Goal: Information Seeking & Learning: Learn about a topic

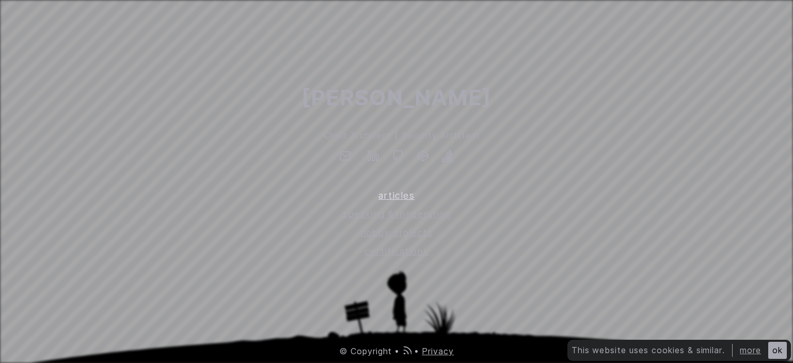
click at [406, 198] on link "articles" at bounding box center [396, 195] width 793 height 14
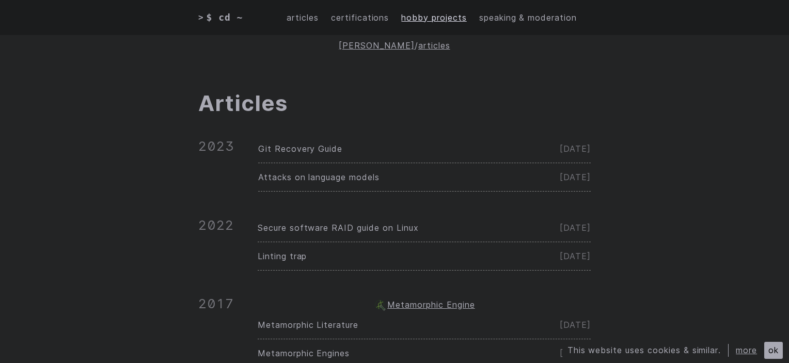
click at [446, 21] on link "hobby projects" at bounding box center [433, 17] width 65 height 13
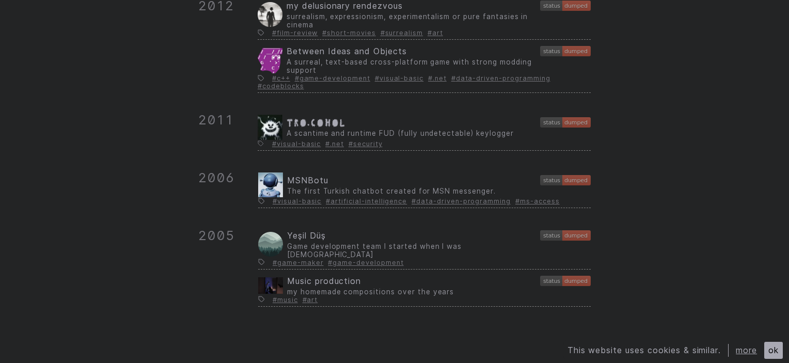
scroll to position [608, 0]
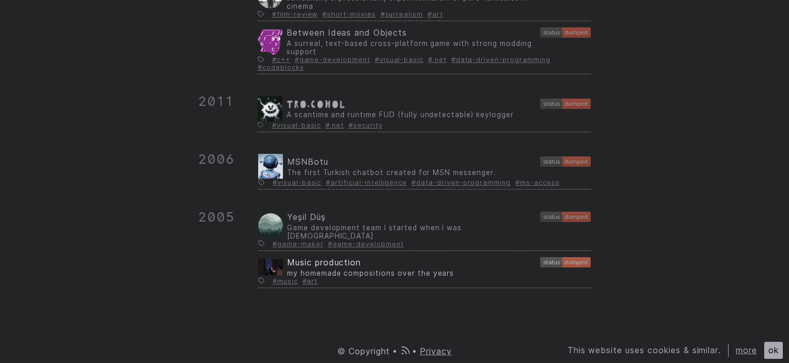
click at [332, 265] on span "Music production" at bounding box center [324, 262] width 74 height 10
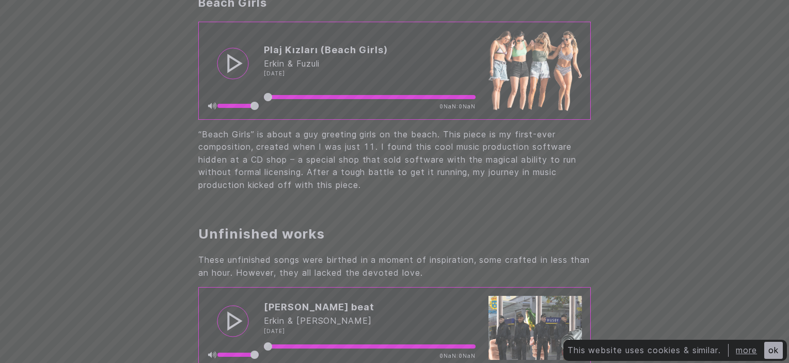
scroll to position [1032, 0]
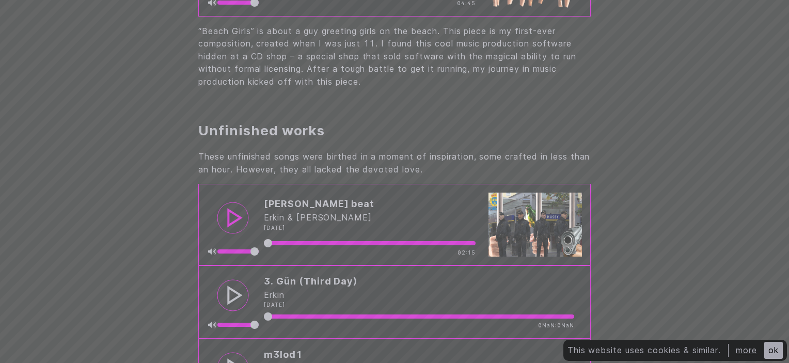
click at [224, 222] on circle at bounding box center [232, 217] width 31 height 31
click at [232, 230] on circle at bounding box center [232, 217] width 31 height 31
click at [237, 233] on circle at bounding box center [232, 217] width 31 height 31
click at [0, 0] on circle at bounding box center [0, 0] width 0 height 0
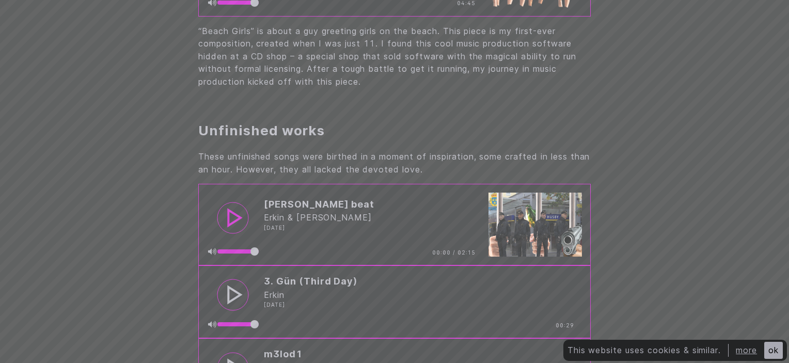
click at [237, 233] on circle at bounding box center [232, 217] width 31 height 31
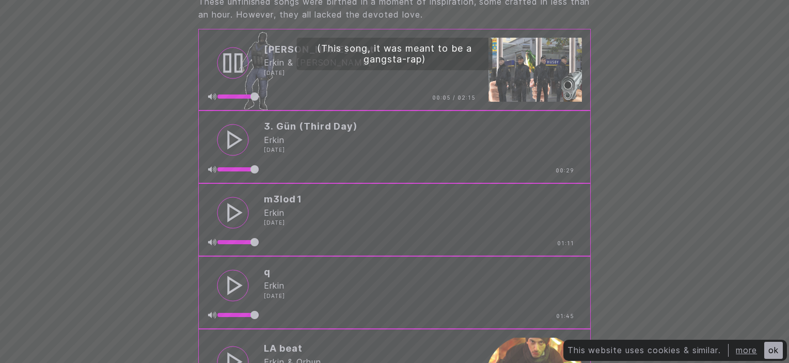
scroll to position [1136, 0]
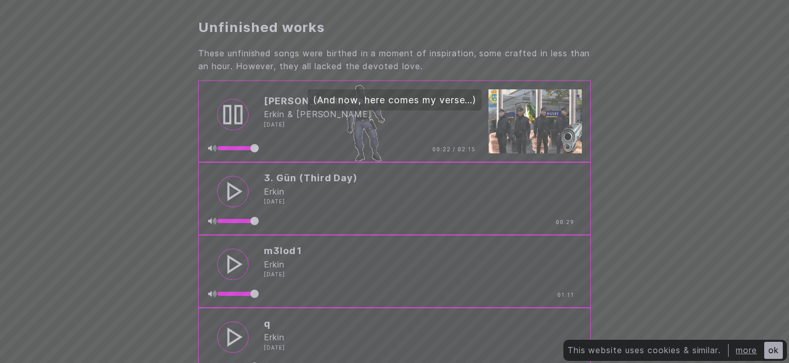
click at [529, 128] on img at bounding box center [535, 121] width 94 height 64
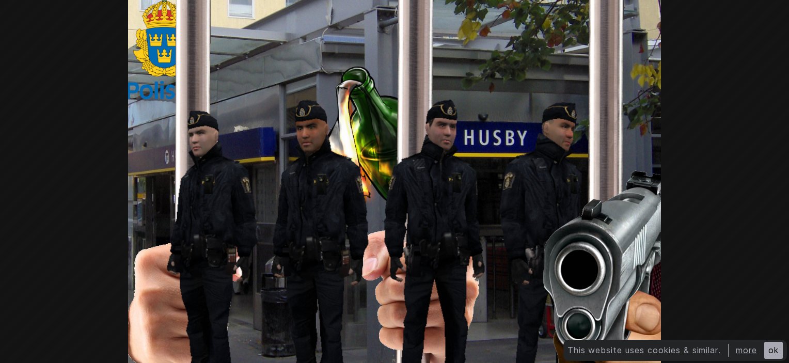
click at [529, 128] on div at bounding box center [394, 181] width 789 height 363
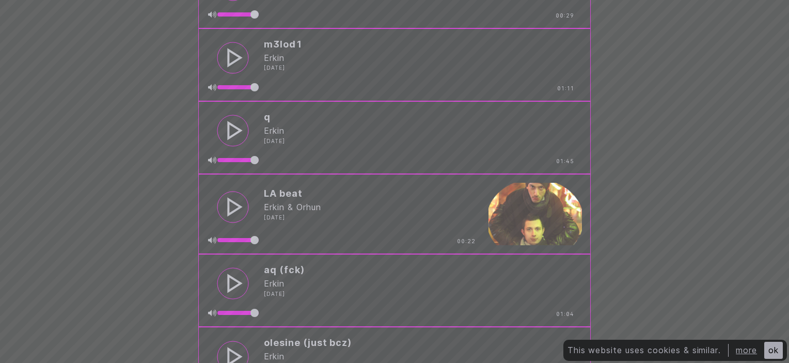
scroll to position [1445, 0]
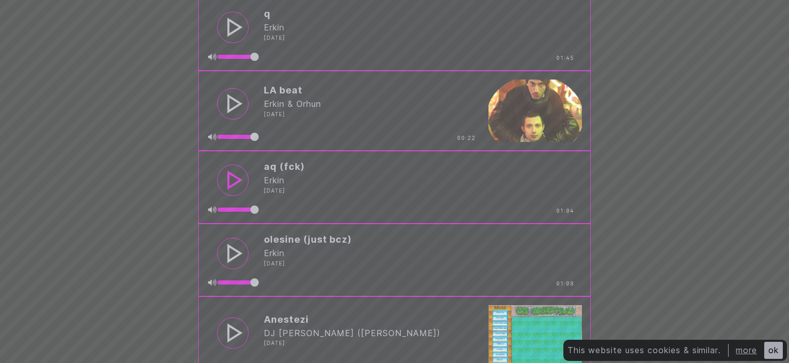
click at [234, 175] on icon at bounding box center [232, 180] width 33 height 33
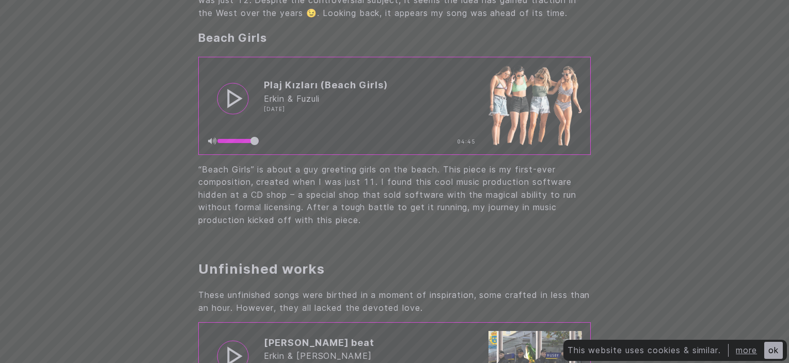
scroll to position [878, 0]
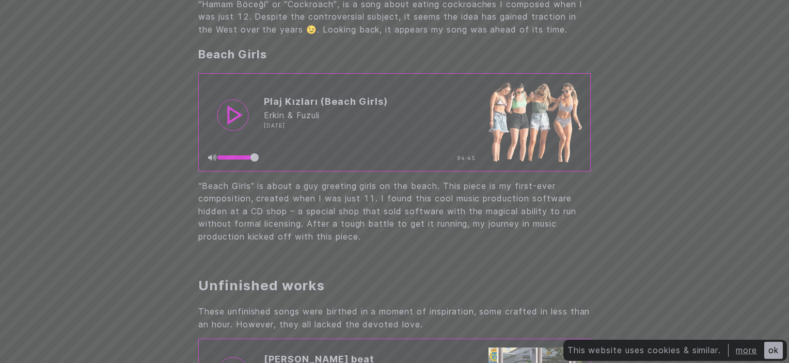
click at [236, 131] on circle at bounding box center [232, 115] width 31 height 31
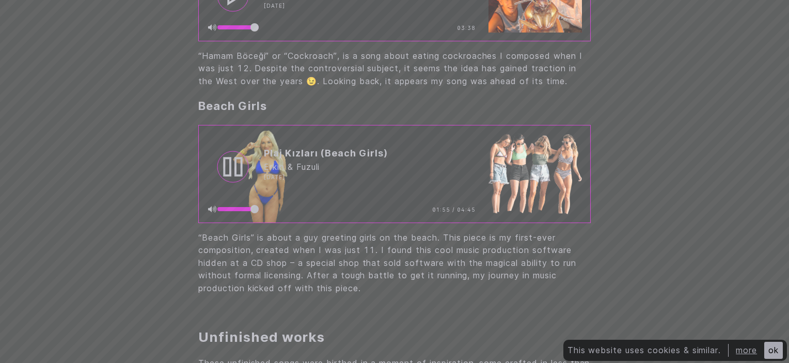
scroll to position [774, 0]
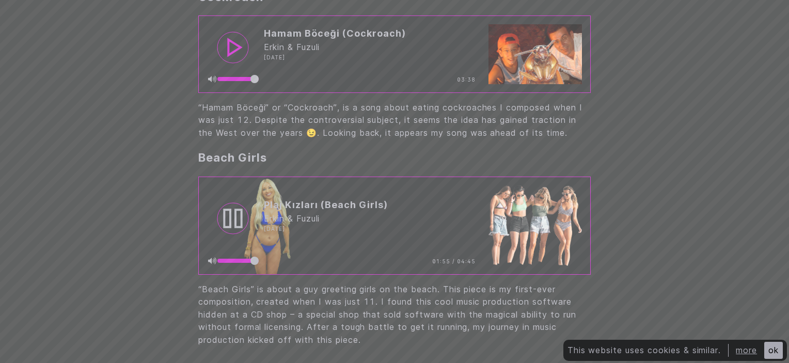
click at [236, 59] on circle at bounding box center [232, 47] width 31 height 31
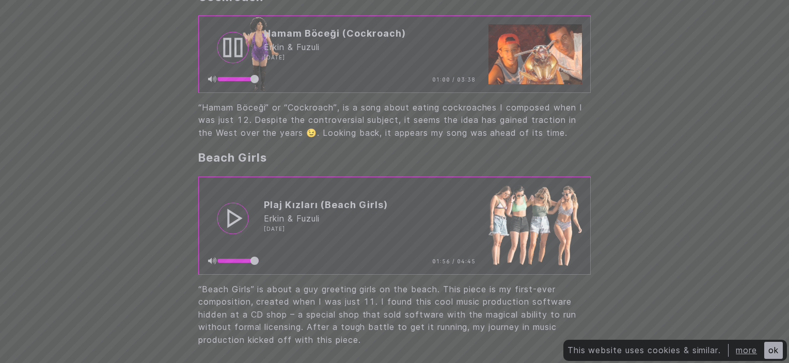
scroll to position [619, 0]
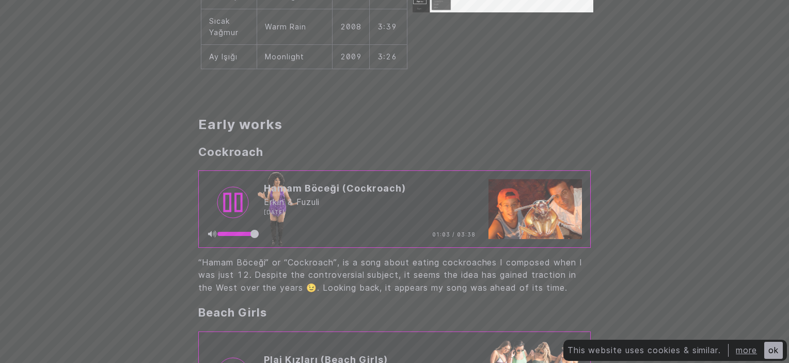
click at [237, 214] on circle at bounding box center [232, 202] width 31 height 31
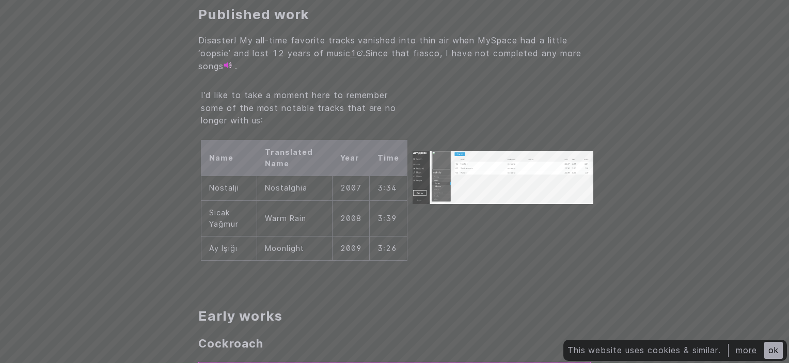
scroll to position [413, 0]
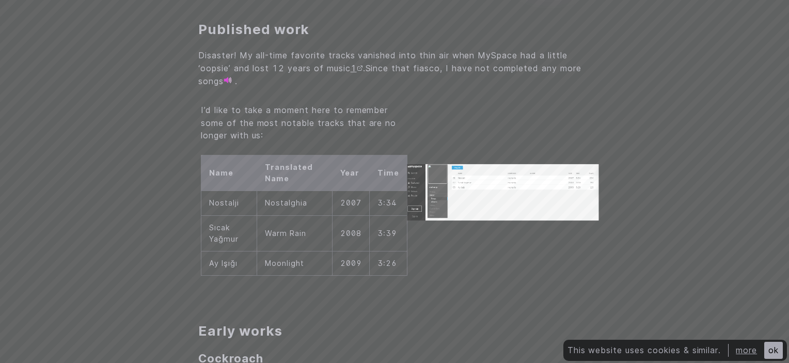
click at [492, 206] on img at bounding box center [503, 192] width 192 height 56
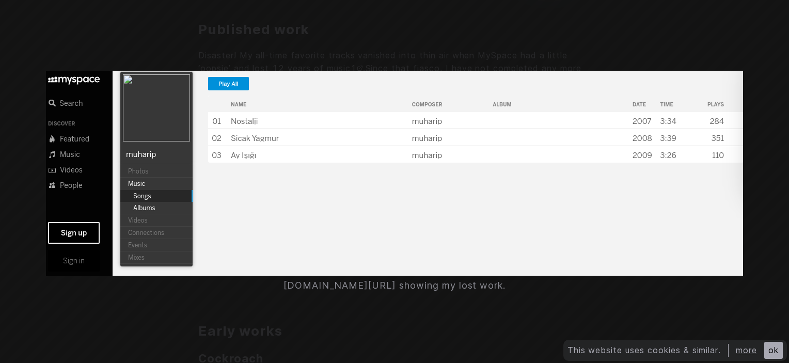
click at [407, 304] on div "myspace.com/muharip showing my lost work." at bounding box center [394, 181] width 789 height 363
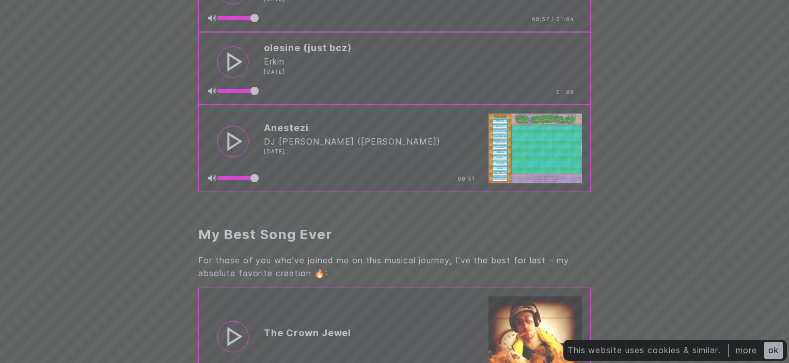
scroll to position [1704, 0]
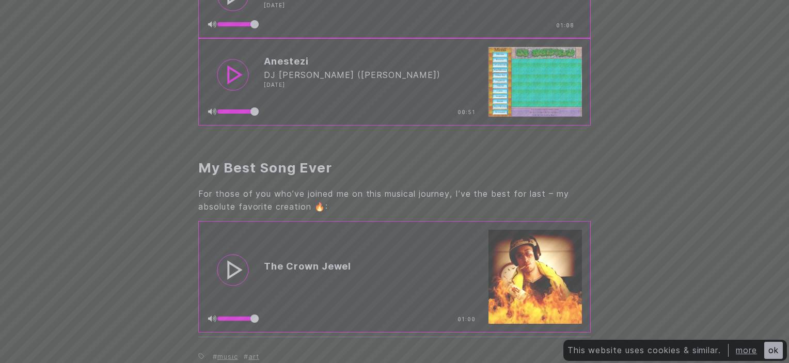
click at [221, 90] on circle at bounding box center [232, 74] width 31 height 31
click at [243, 90] on circle at bounding box center [232, 74] width 31 height 31
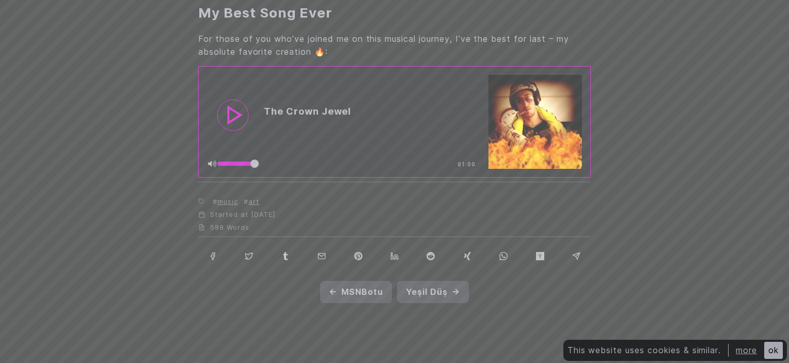
click at [239, 122] on circle at bounding box center [232, 115] width 31 height 31
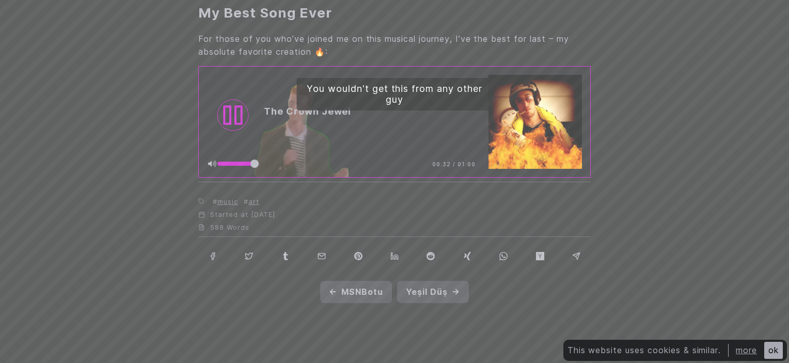
click at [235, 131] on circle at bounding box center [232, 115] width 31 height 31
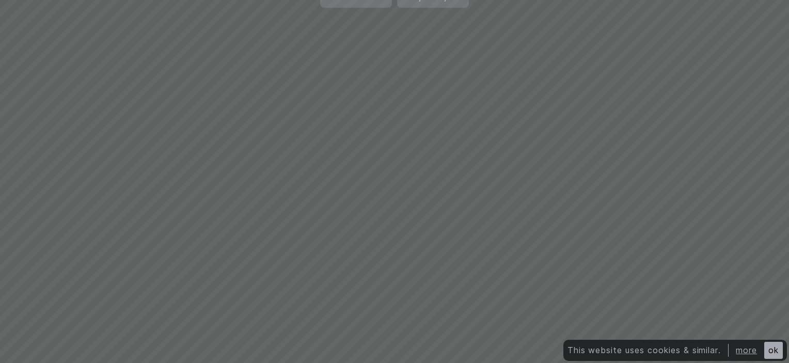
scroll to position [2194, 0]
click at [770, 353] on div "ok" at bounding box center [773, 350] width 19 height 17
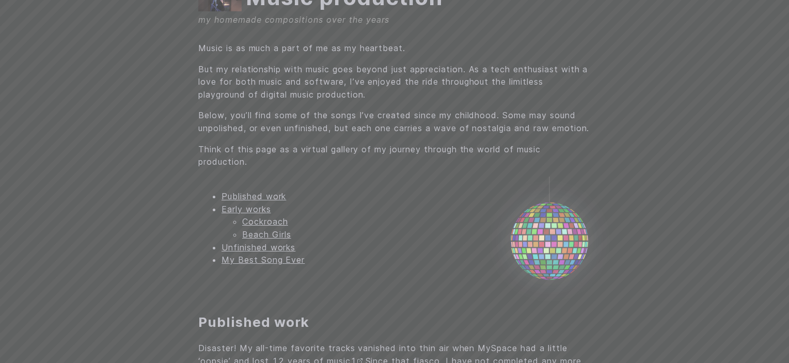
scroll to position [0, 0]
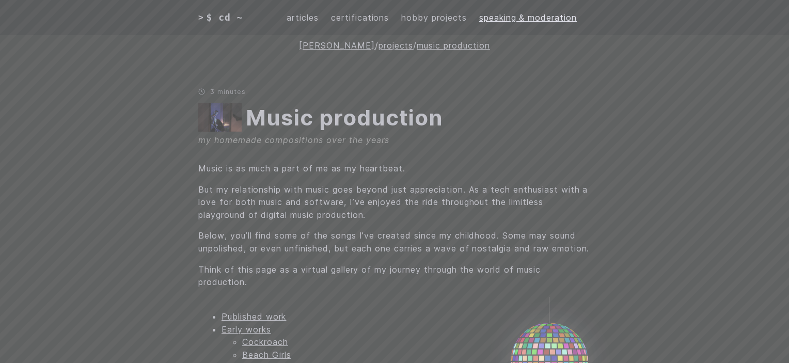
click at [488, 18] on link "speaking & moderation" at bounding box center [528, 17] width 98 height 13
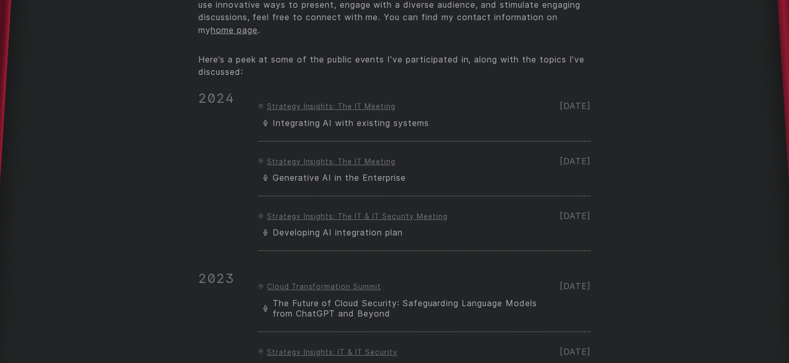
scroll to position [260, 0]
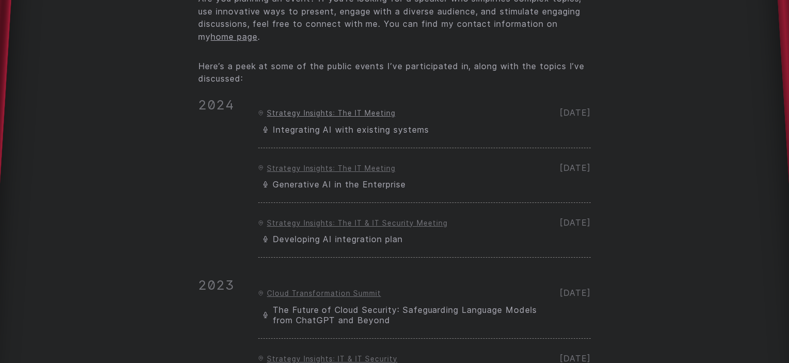
click at [332, 114] on link "Strategy Insights: The IT Meeting" at bounding box center [331, 113] width 129 height 8
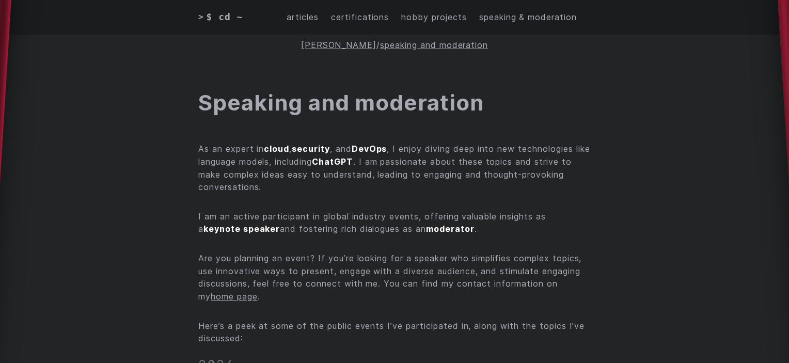
scroll to position [0, 0]
click at [304, 18] on link "articles" at bounding box center [303, 17] width 32 height 13
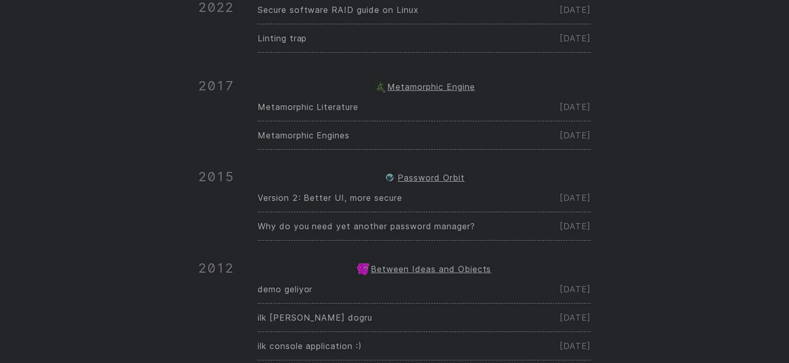
scroll to position [206, 0]
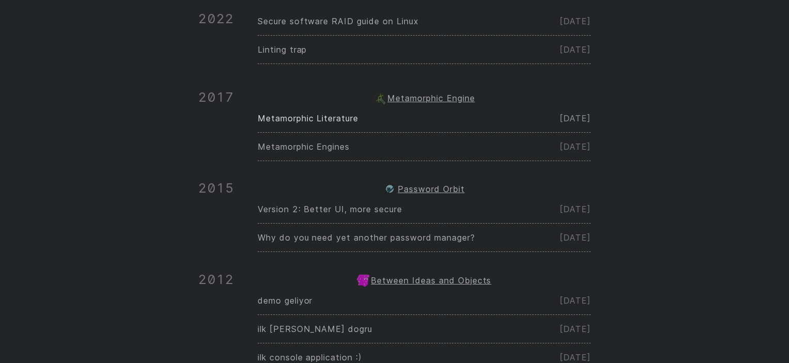
click at [325, 122] on link "Metamorphic Literature Jun 17" at bounding box center [424, 118] width 333 height 28
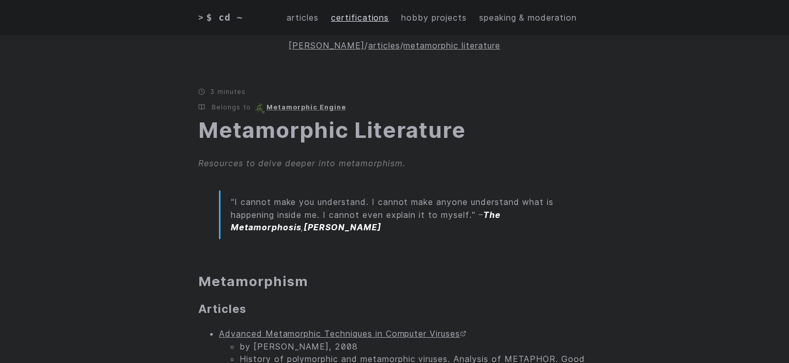
click at [357, 14] on link "certifications" at bounding box center [360, 17] width 58 height 13
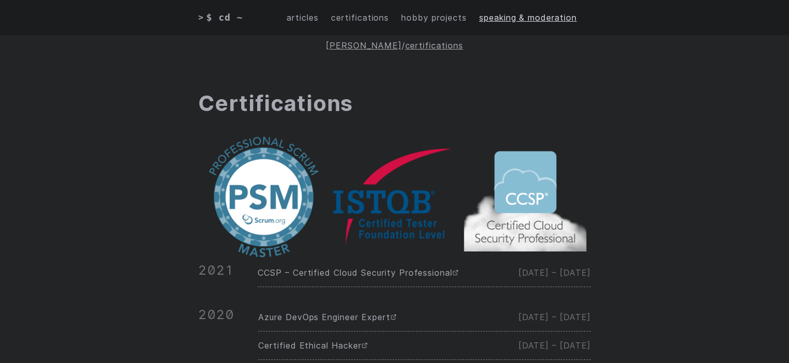
click at [519, 17] on link "speaking & moderation" at bounding box center [528, 17] width 98 height 13
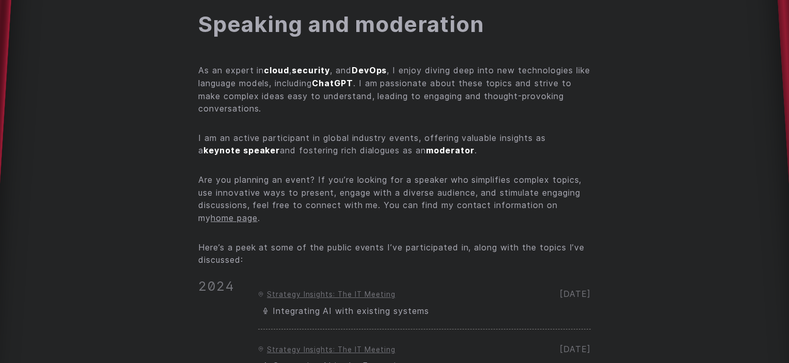
scroll to position [52, 0]
